Goal: Navigation & Orientation: Go to known website

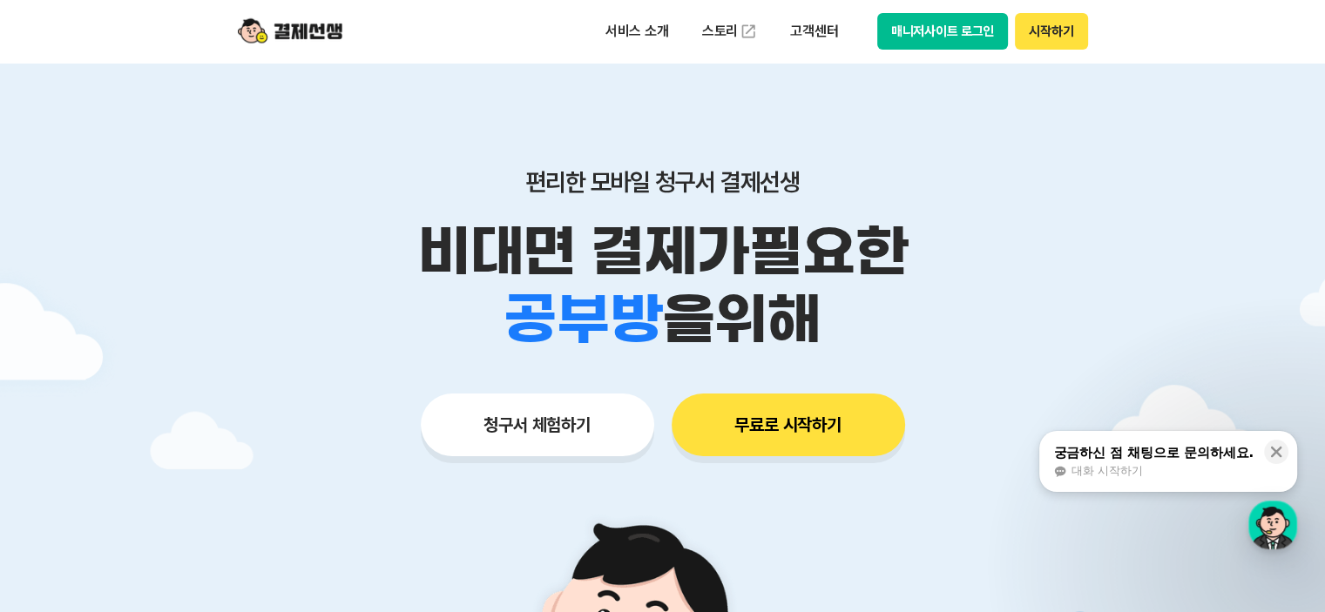
click at [924, 39] on button "매니저사이트 로그인" at bounding box center [943, 31] width 132 height 37
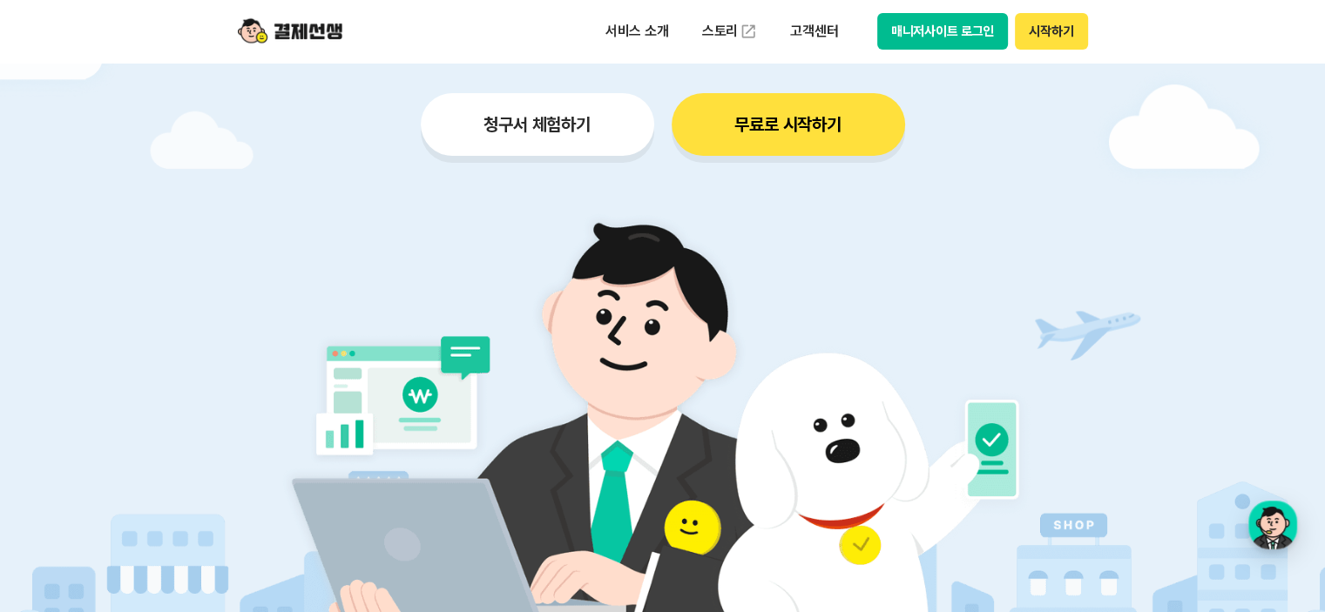
scroll to position [610, 0]
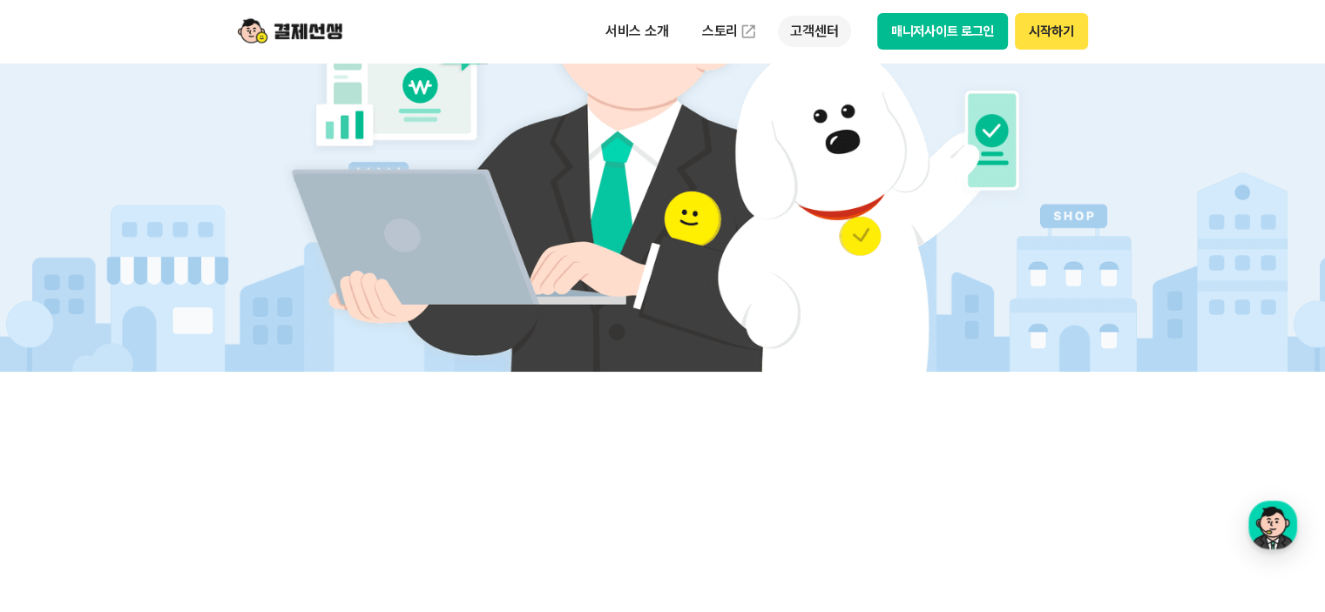
click at [822, 25] on p "고객센터" at bounding box center [814, 31] width 72 height 31
click at [829, 137] on link "이용 가이드" at bounding box center [851, 139] width 146 height 38
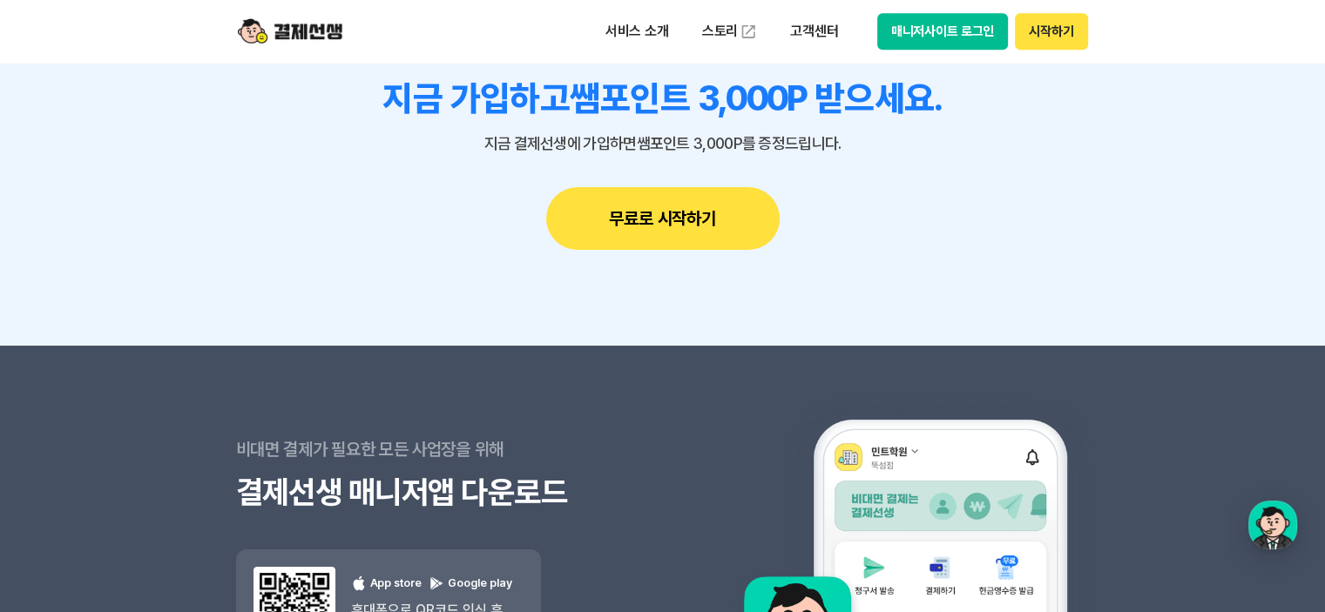
scroll to position [15179, 0]
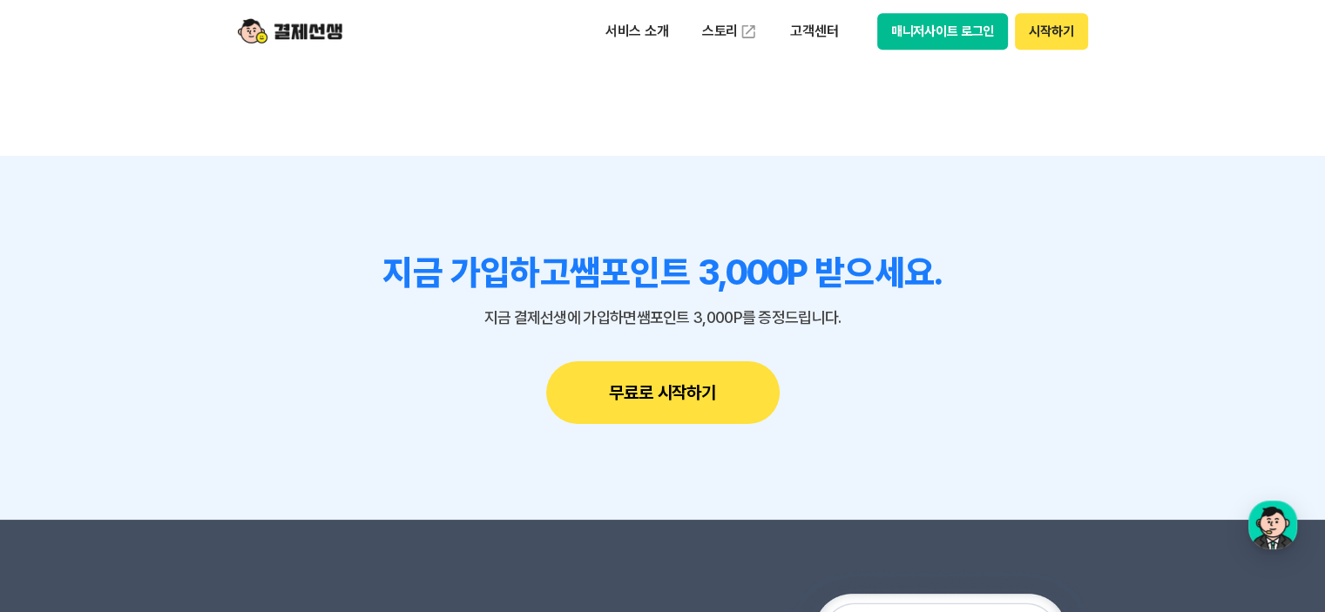
click at [280, 23] on img at bounding box center [290, 31] width 105 height 33
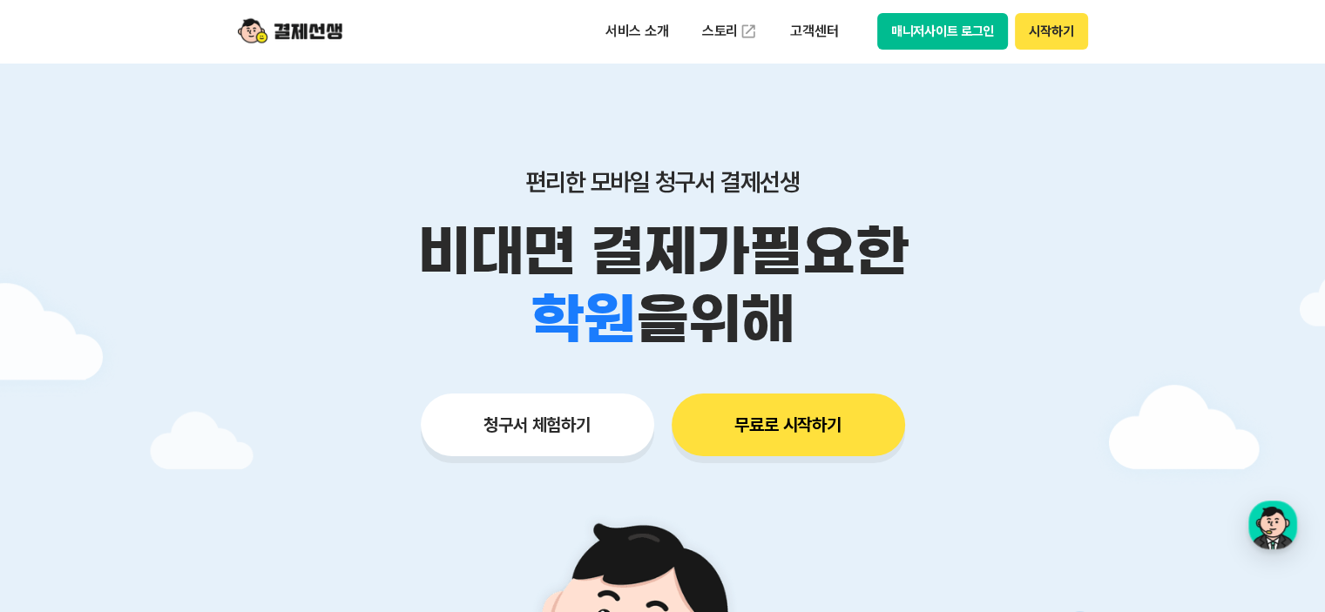
click at [289, 31] on img at bounding box center [290, 31] width 105 height 33
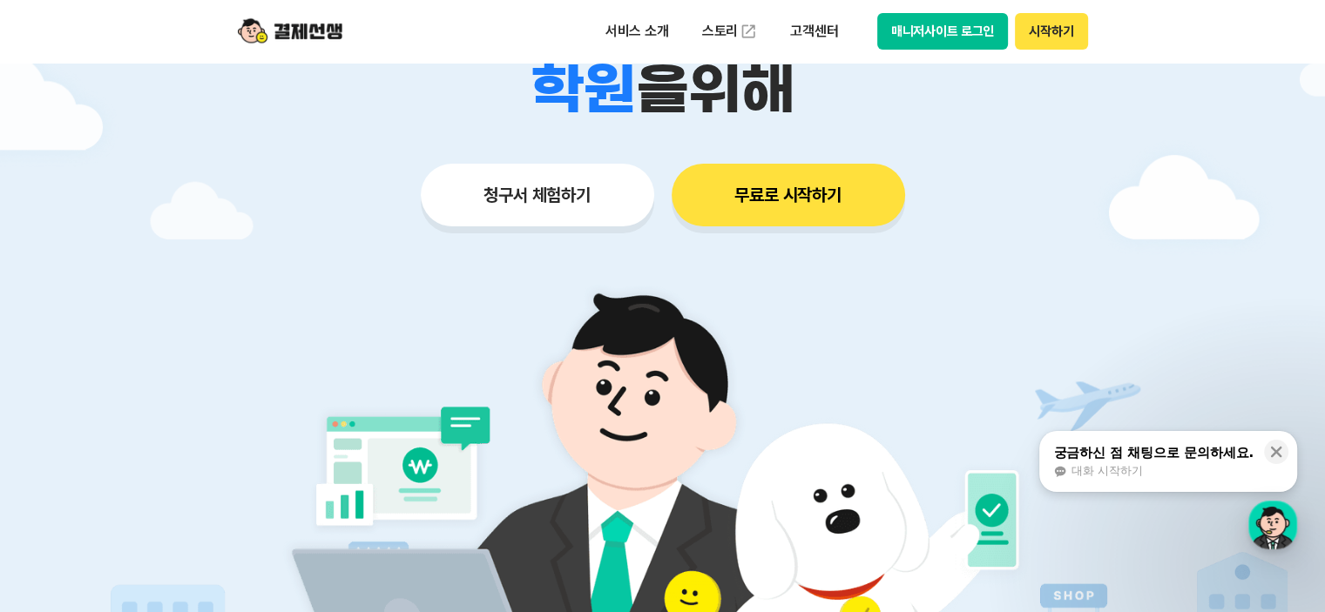
scroll to position [261, 0]
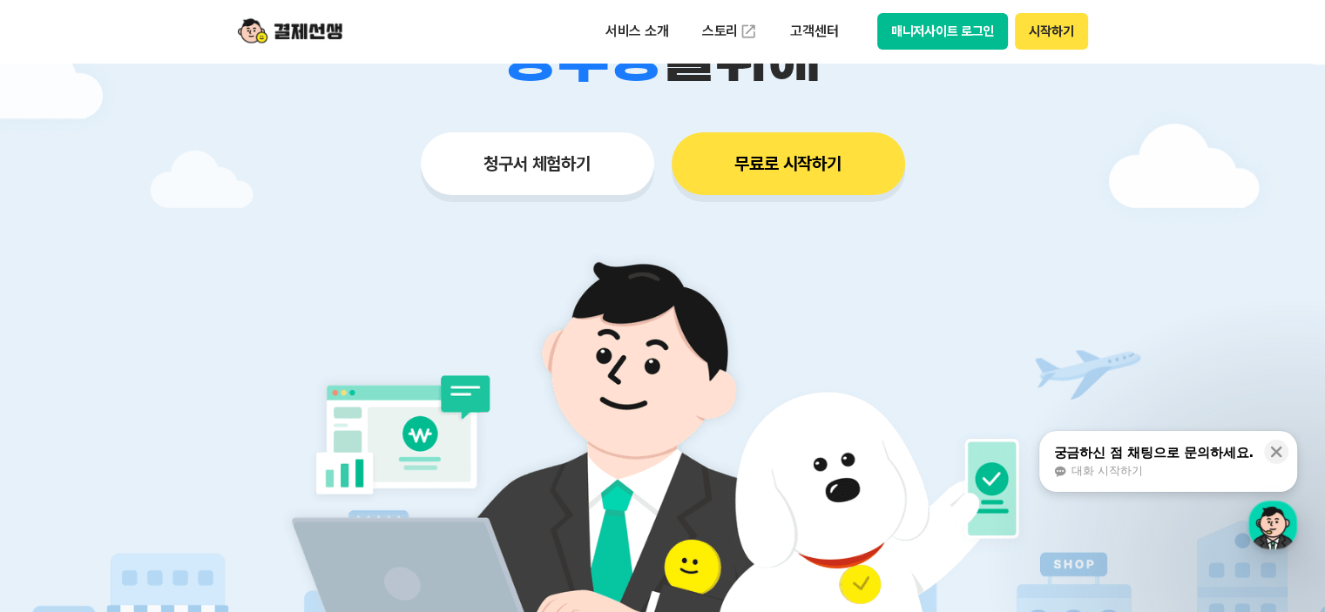
click at [917, 36] on button "매니저사이트 로그인" at bounding box center [943, 31] width 132 height 37
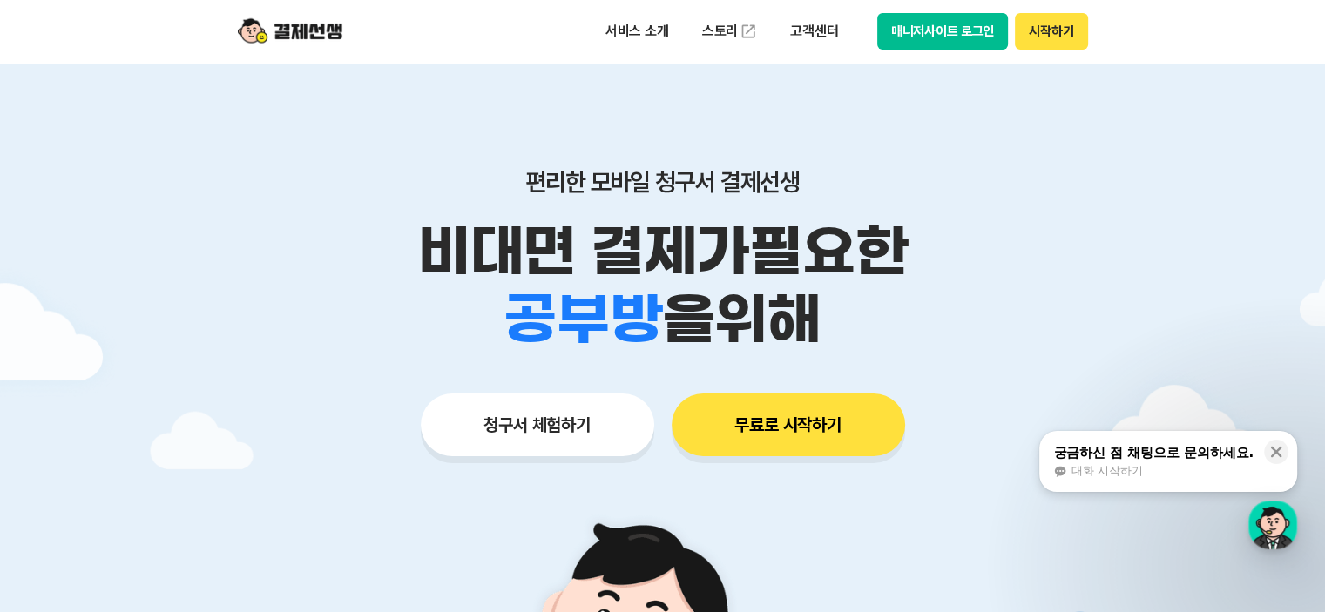
click at [955, 29] on button "매니저사이트 로그인" at bounding box center [943, 31] width 132 height 37
click at [1063, 37] on button "시작하기" at bounding box center [1051, 31] width 72 height 37
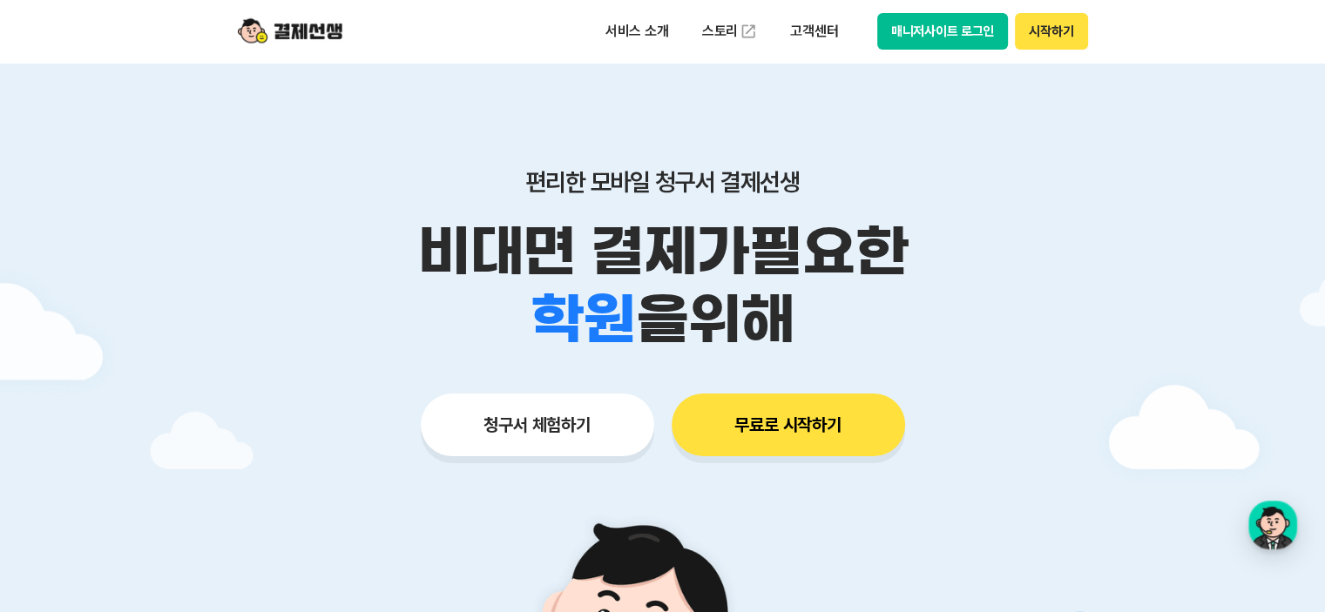
click at [1042, 29] on button "시작하기" at bounding box center [1051, 31] width 72 height 37
click at [928, 42] on button "매니저사이트 로그인" at bounding box center [943, 31] width 132 height 37
click at [945, 37] on button "매니저사이트 로그인" at bounding box center [943, 31] width 132 height 37
